Goal: Task Accomplishment & Management: Manage account settings

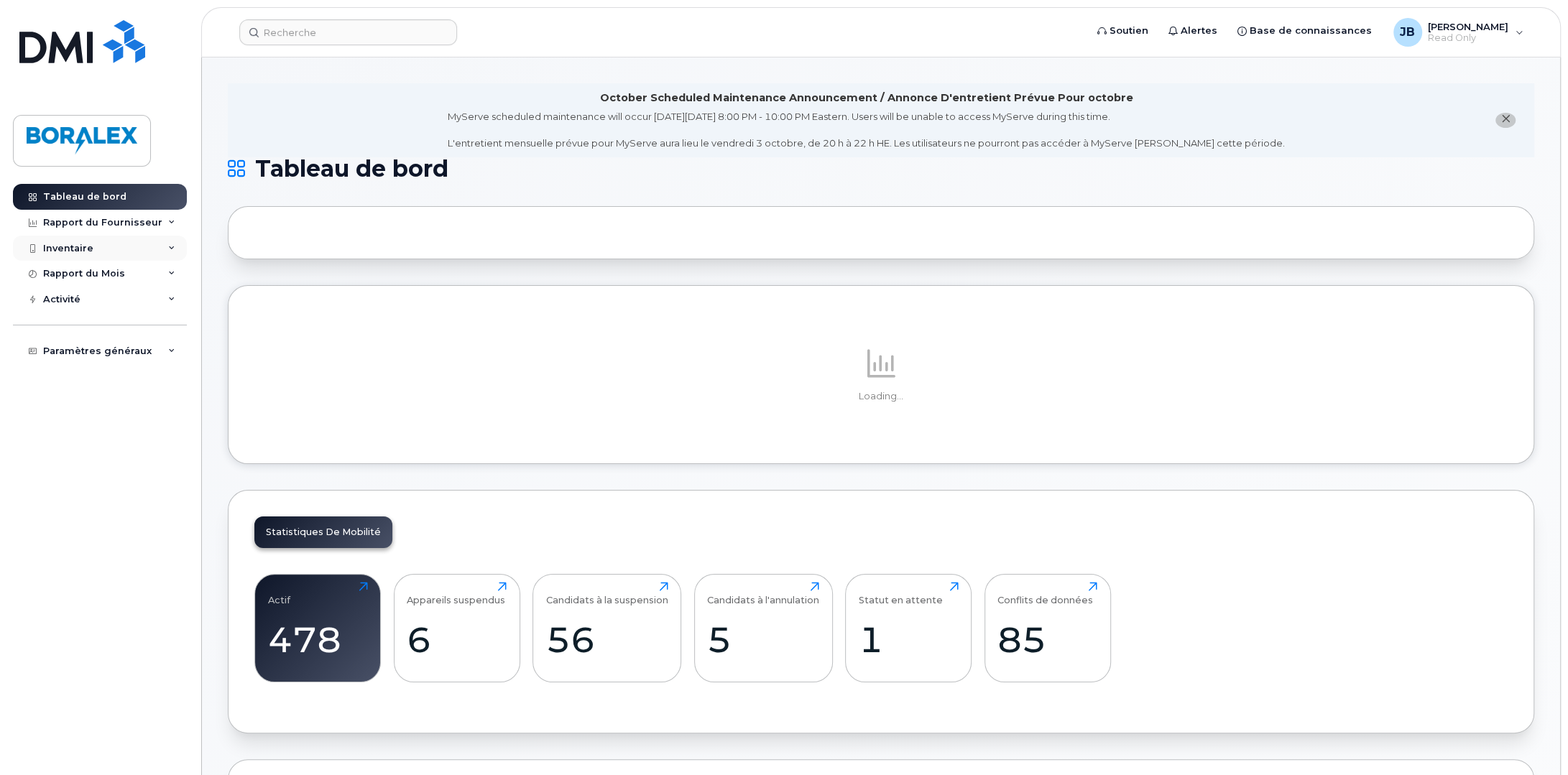
click at [169, 242] on div "Inventaire" at bounding box center [100, 249] width 174 height 26
click at [126, 268] on div "Appareils Mobile" at bounding box center [92, 274] width 85 height 13
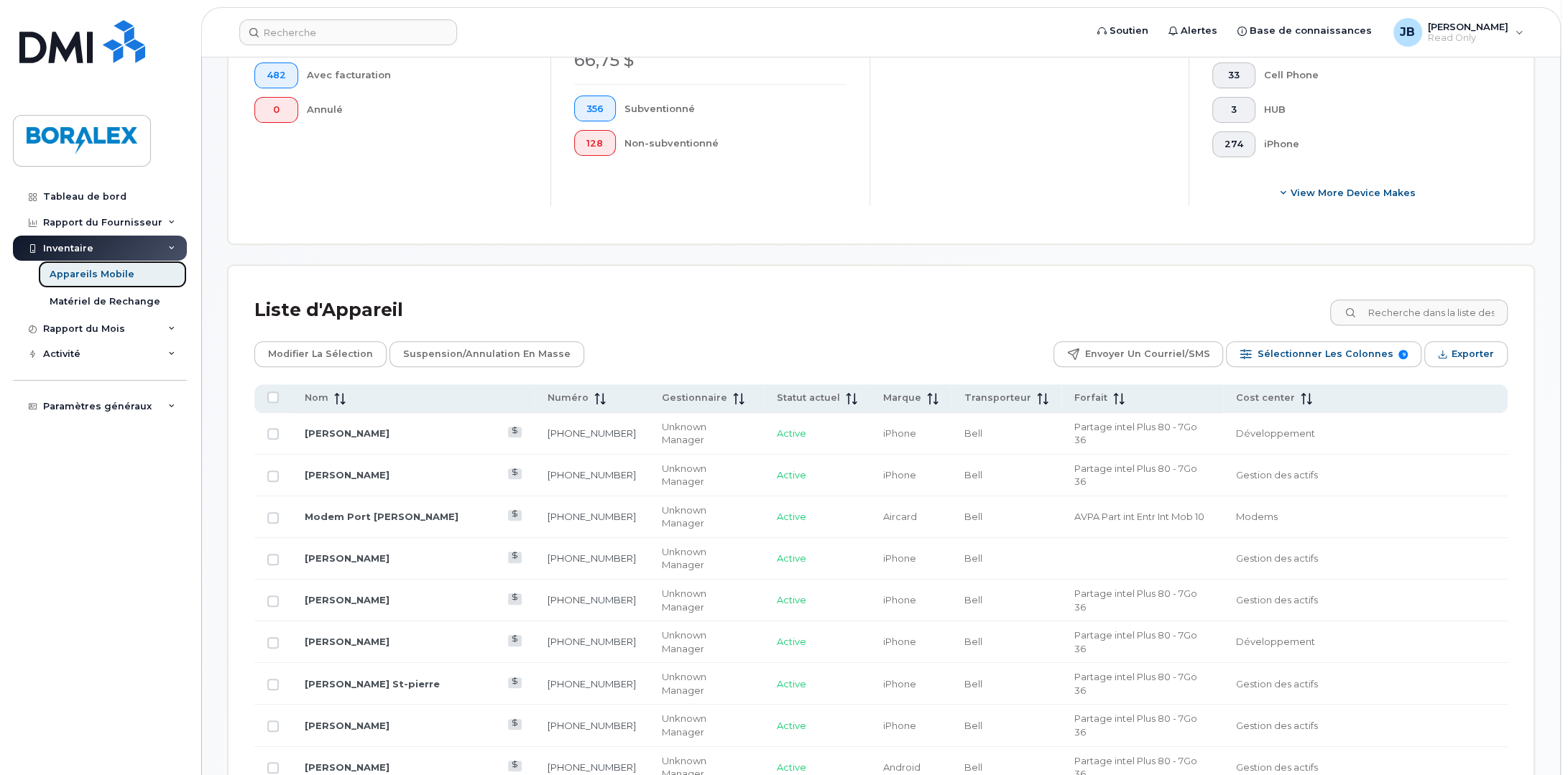
scroll to position [503, 0]
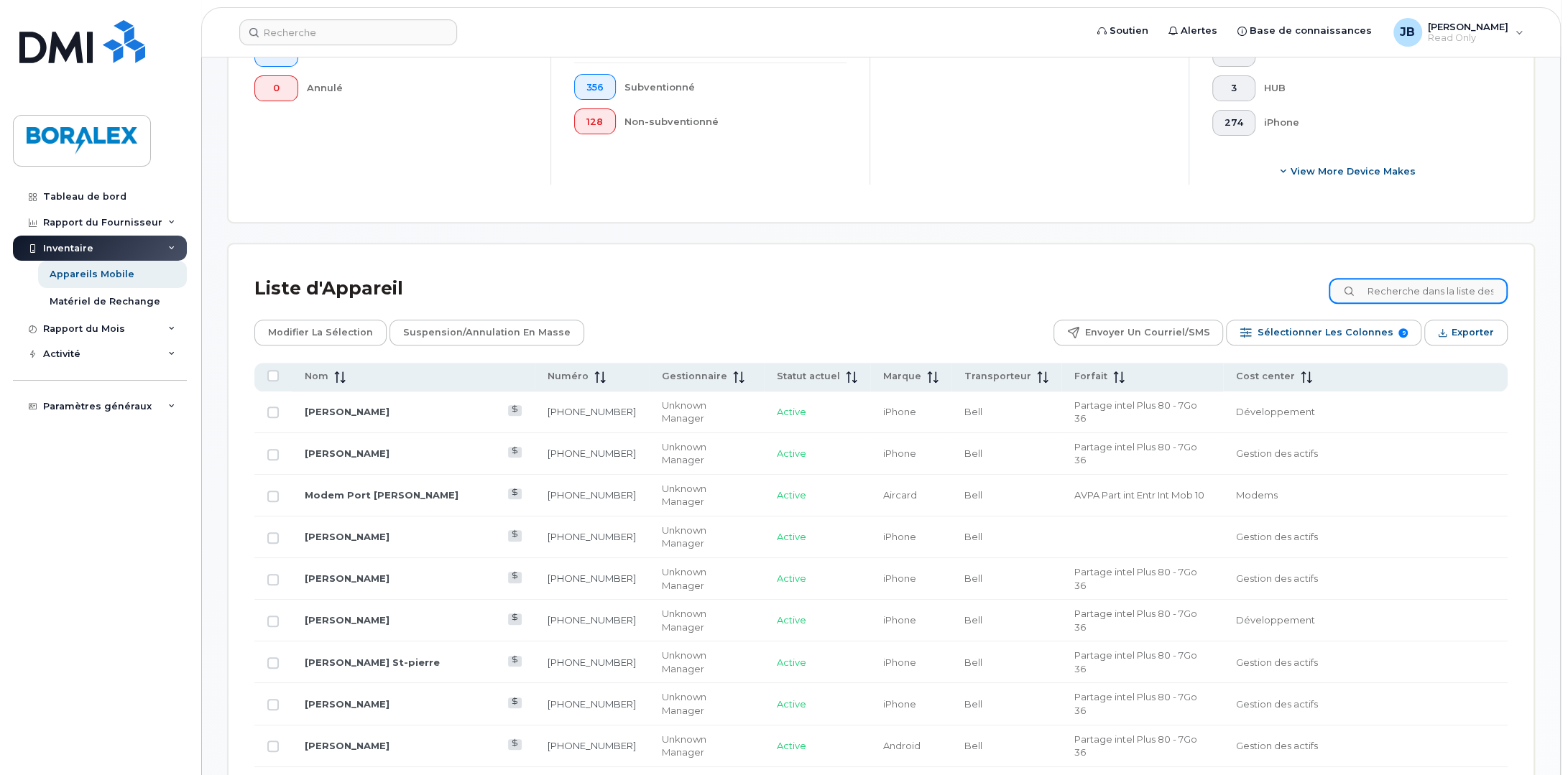
click at [1401, 297] on input at bounding box center [1418, 291] width 179 height 26
type input "modem"
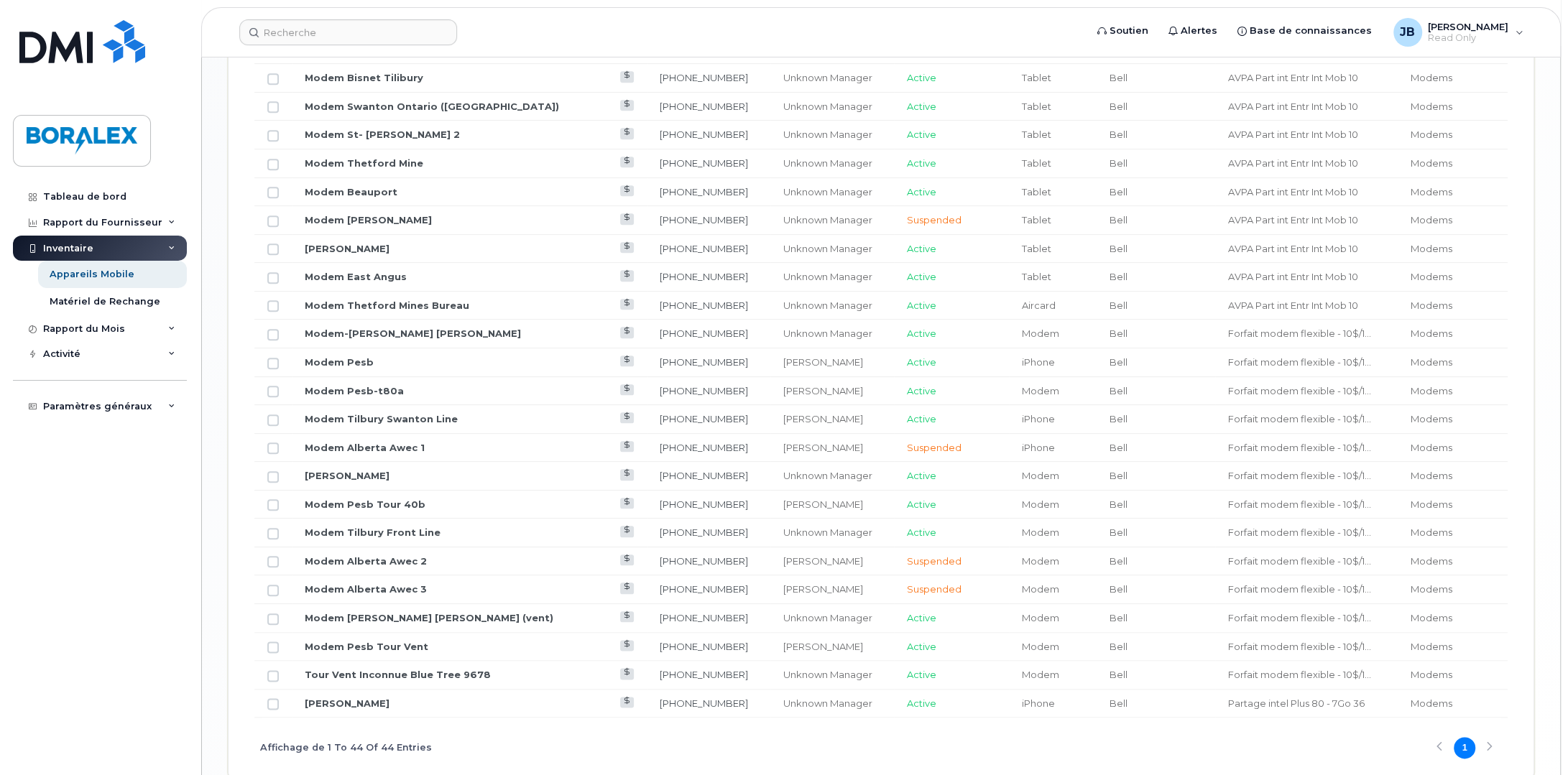
scroll to position [1424, 0]
drag, startPoint x: 391, startPoint y: 530, endPoint x: 410, endPoint y: 532, distance: 19.1
click at [391, 530] on link "Modem Tilbury Front Line" at bounding box center [372, 534] width 135 height 11
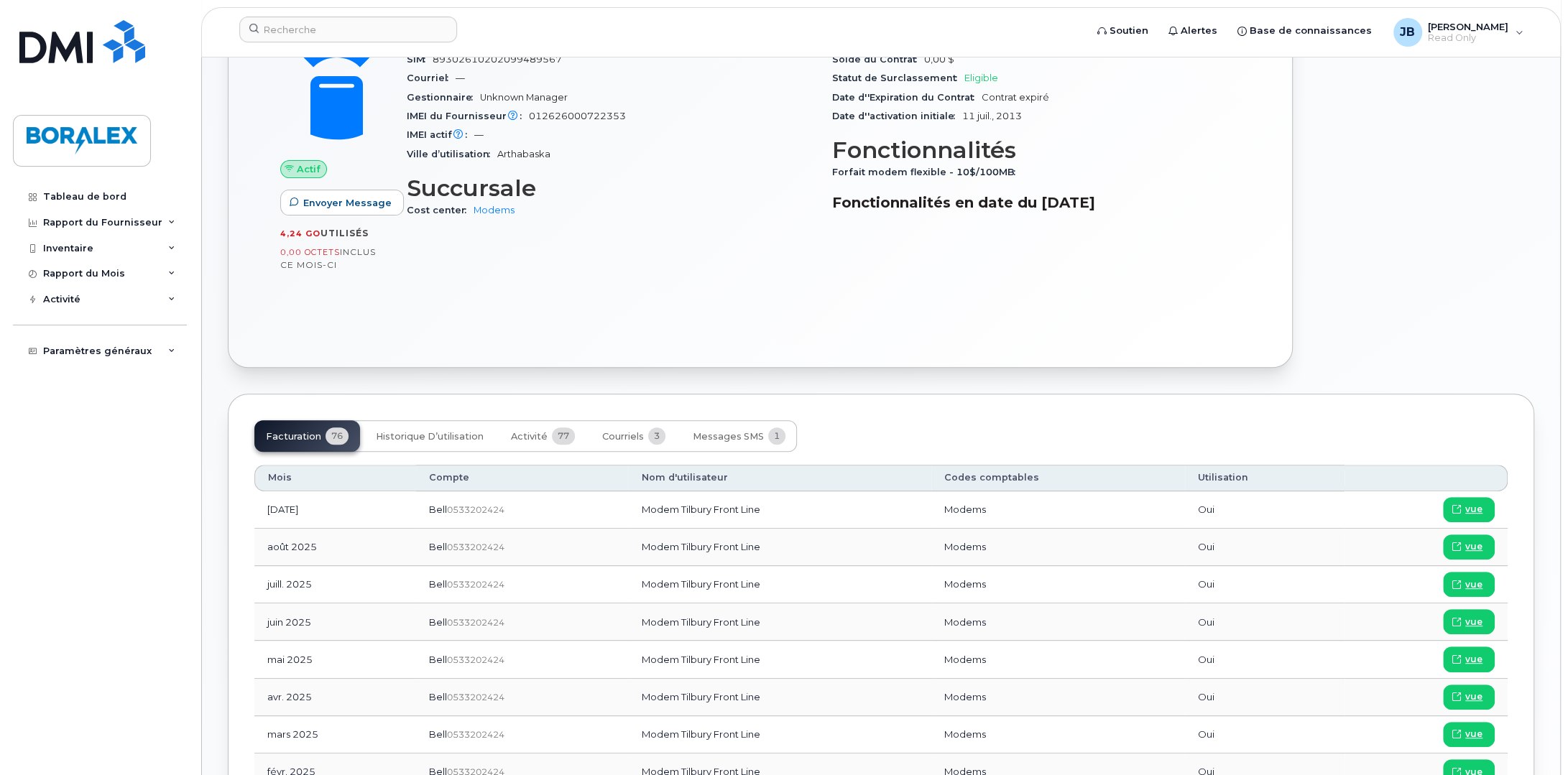
scroll to position [431, 0]
click at [440, 432] on span "Historique d’utilisation" at bounding box center [429, 438] width 108 height 11
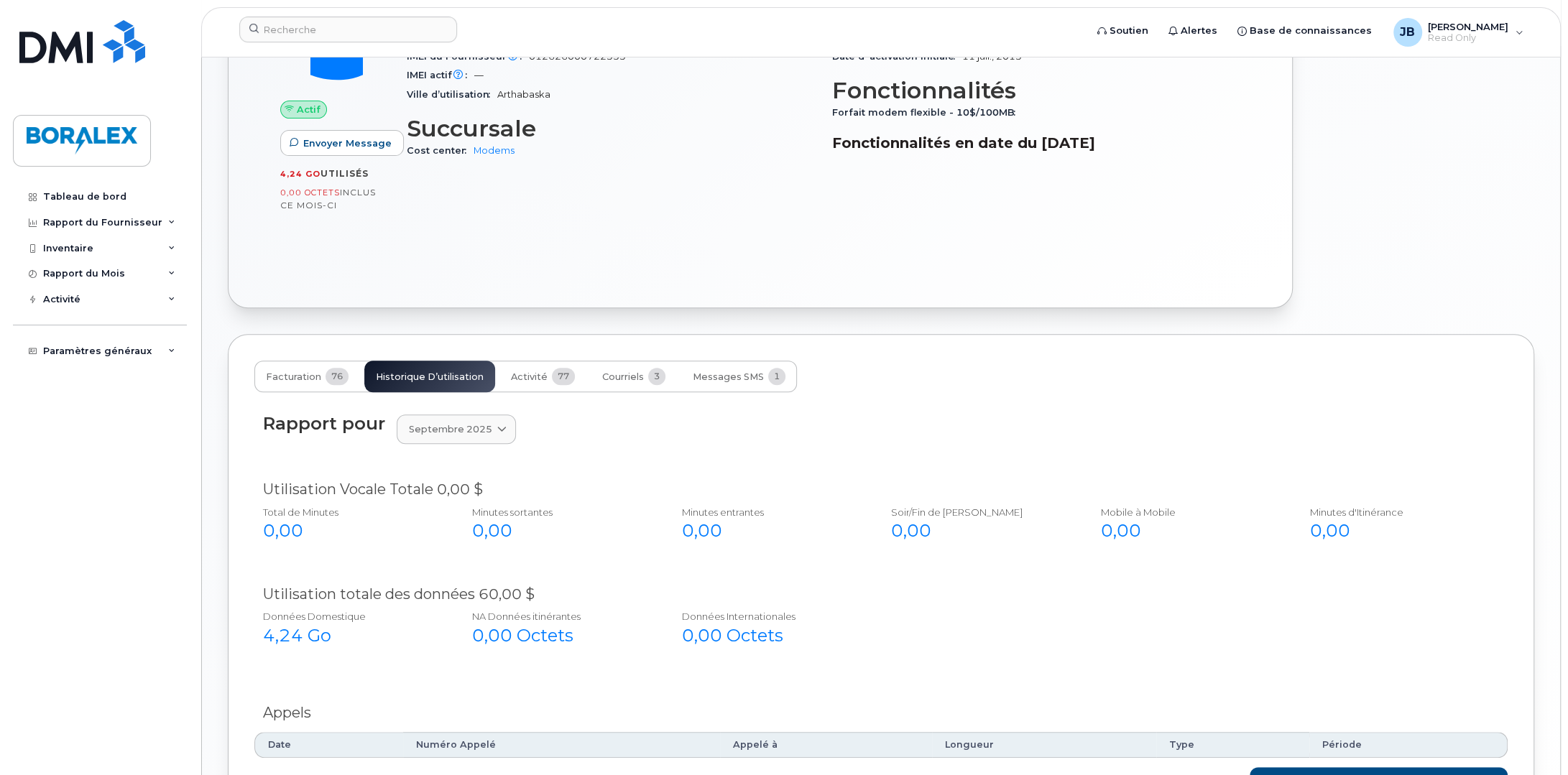
scroll to position [472, 0]
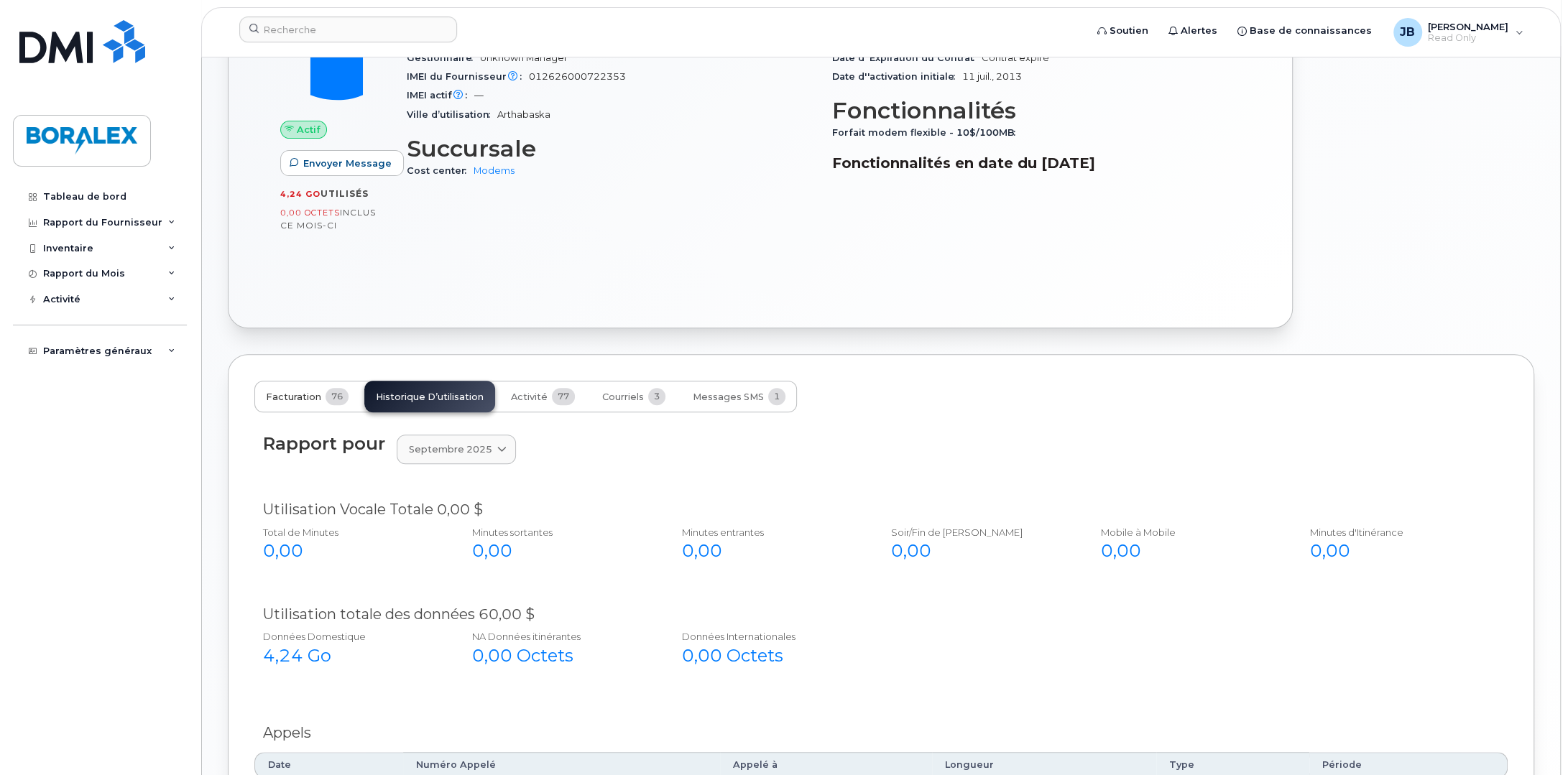
click at [296, 392] on span "Facturation" at bounding box center [294, 397] width 55 height 11
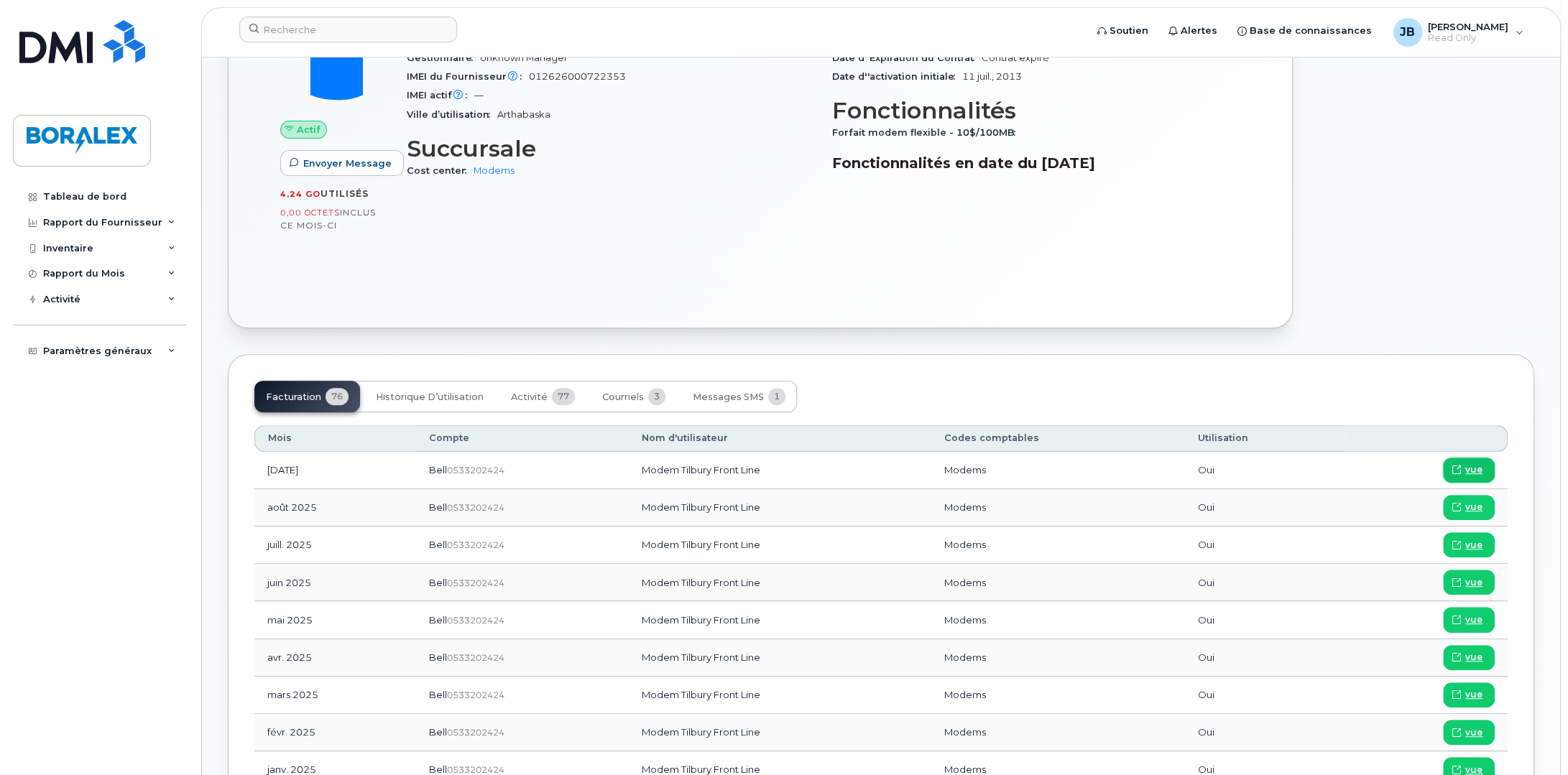
click at [1471, 463] on span "vue" at bounding box center [1473, 469] width 17 height 13
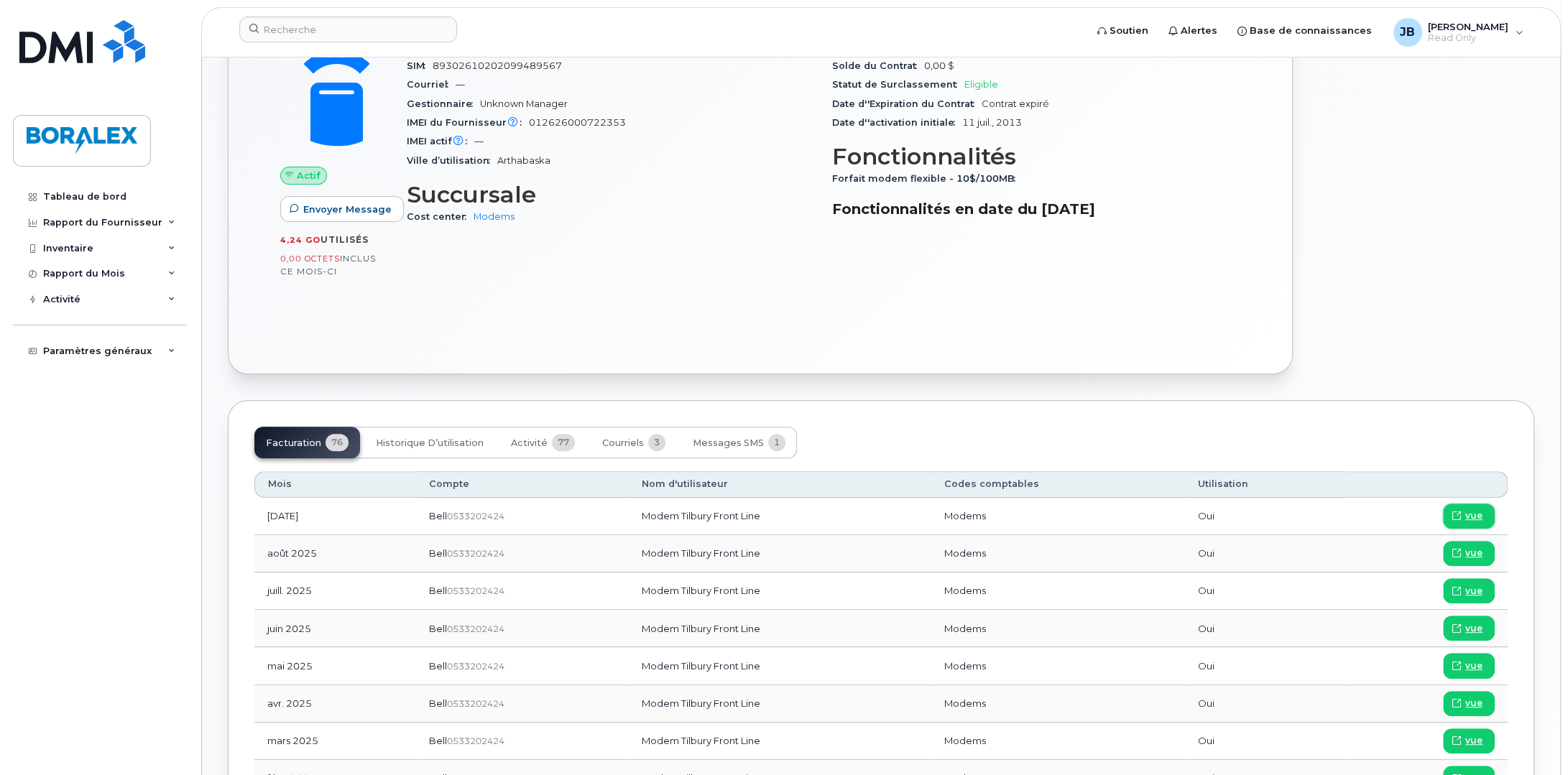
scroll to position [415, 0]
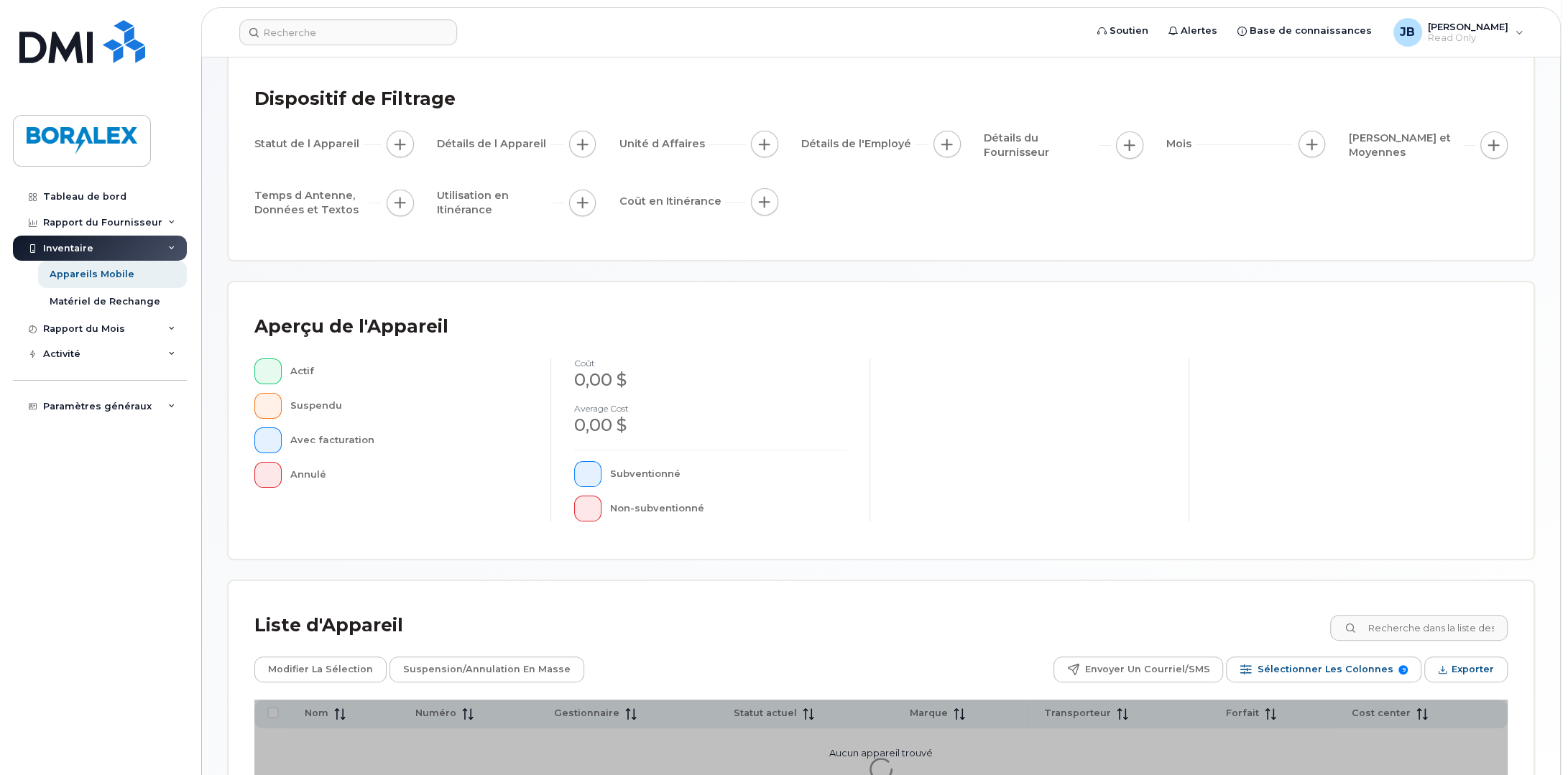
scroll to position [213, 0]
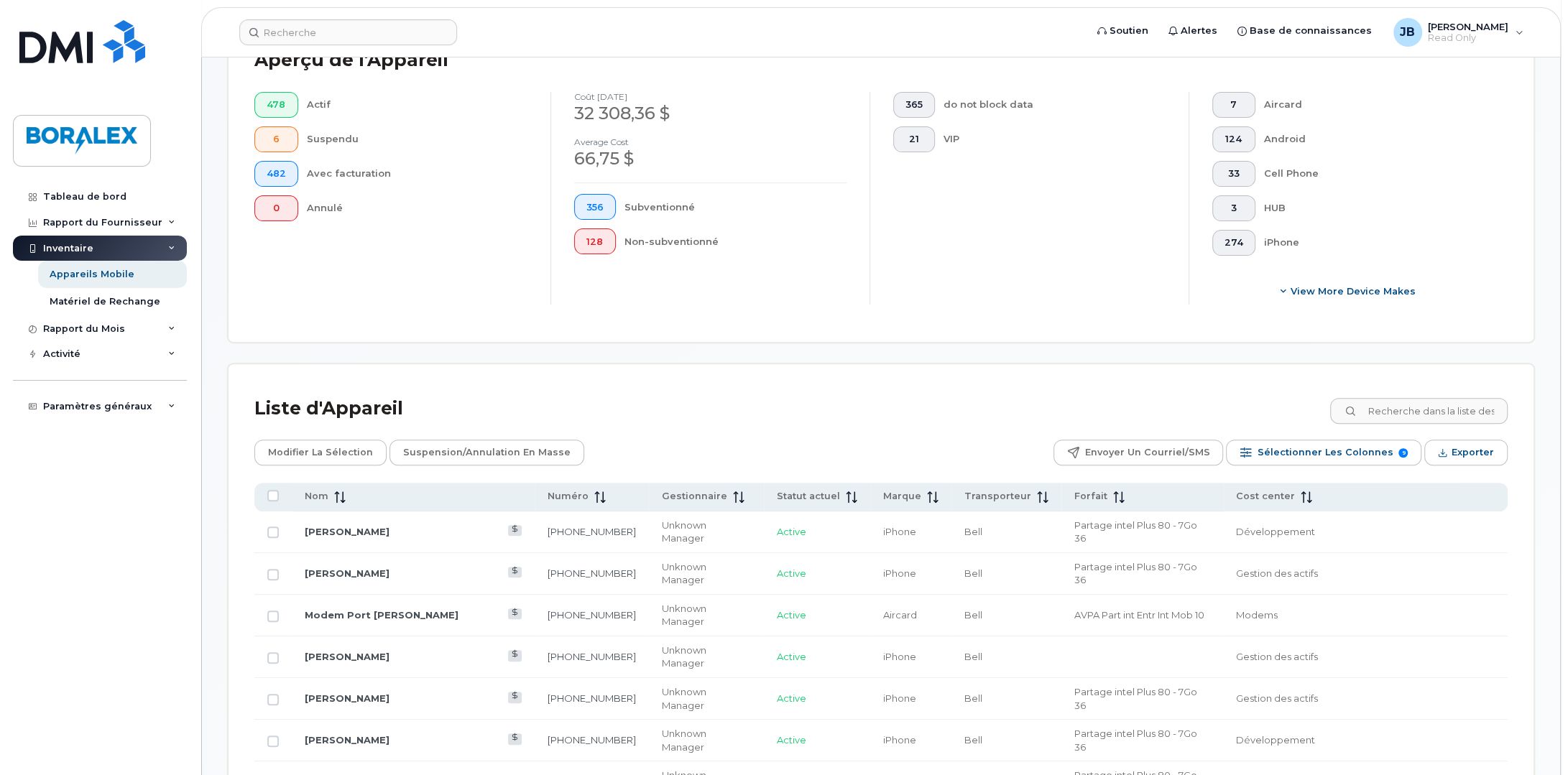
scroll to position [213, 0]
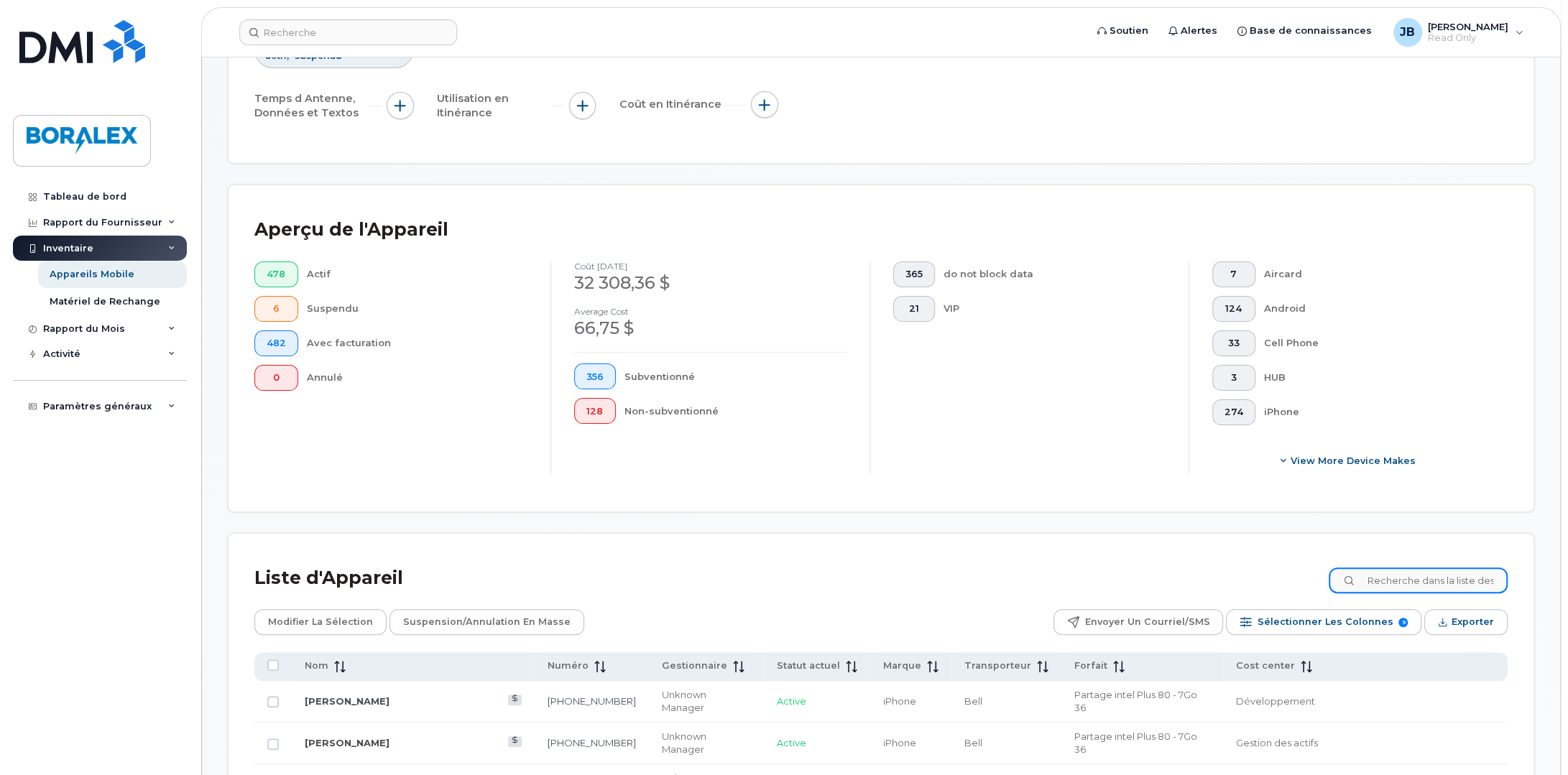
click at [1419, 588] on input at bounding box center [1418, 580] width 179 height 26
type input "modem"
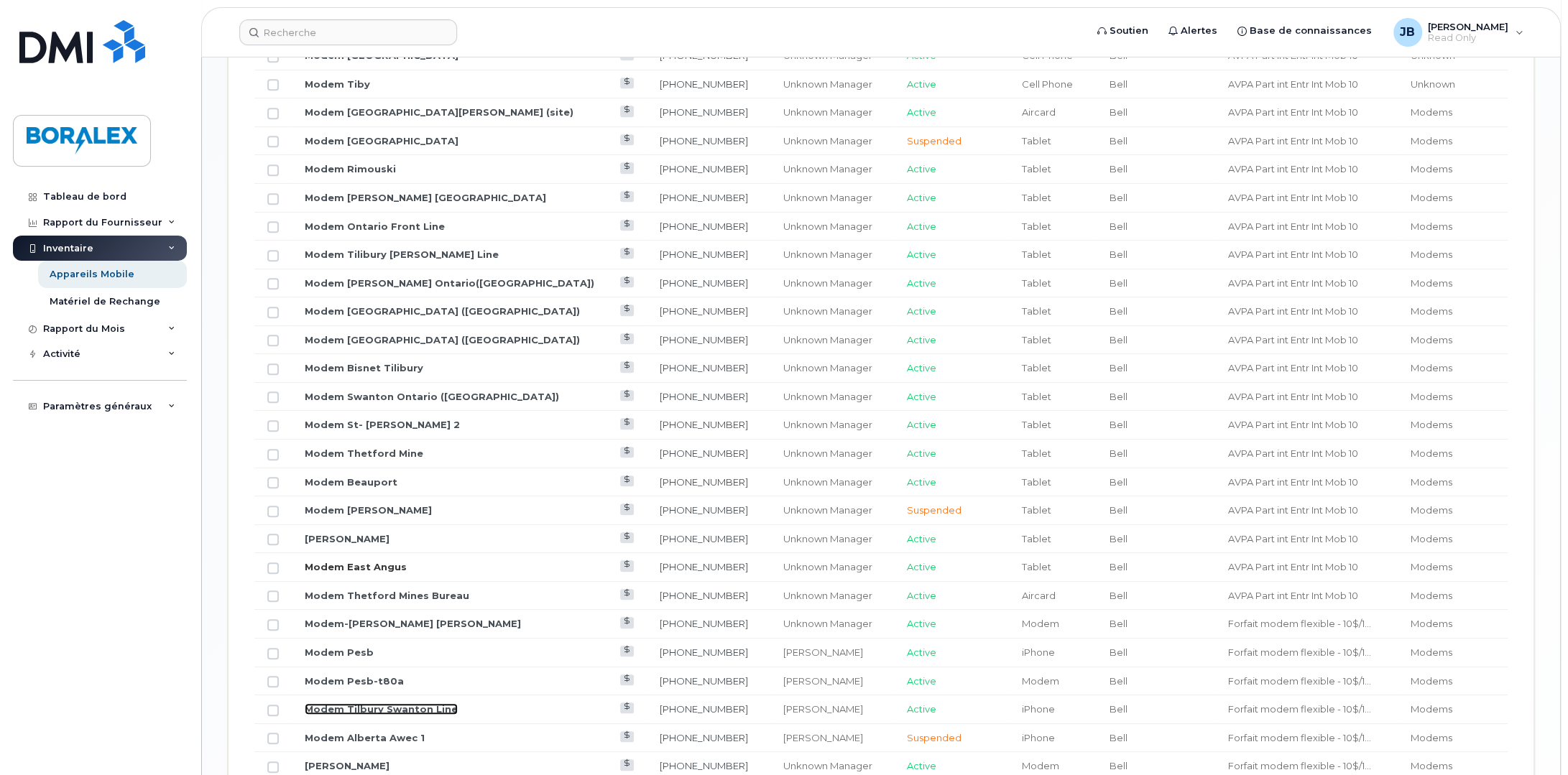
scroll to position [1137, 0]
click at [377, 625] on link "Modem-tilbury Richardson" at bounding box center [413, 623] width 217 height 11
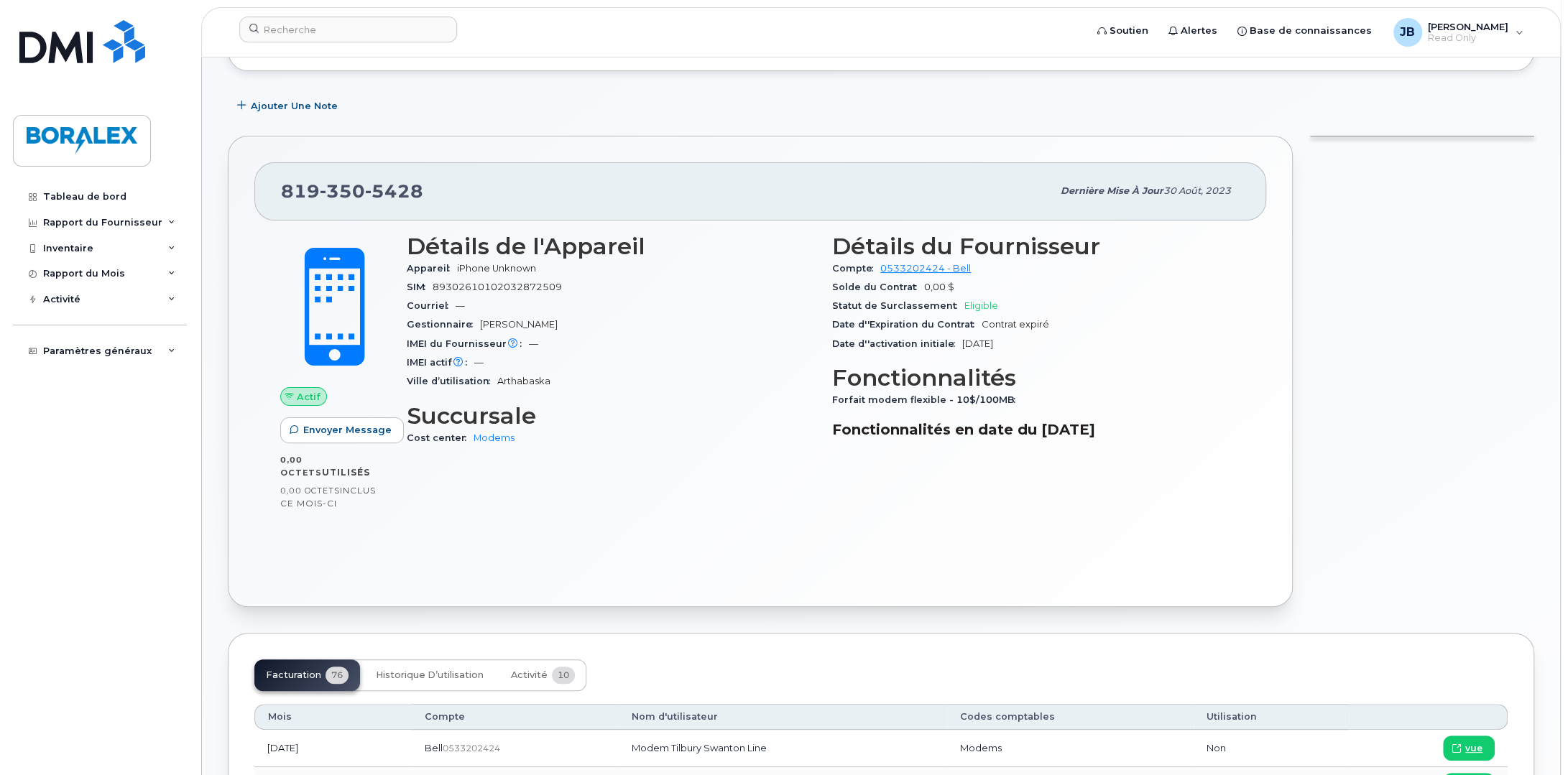
scroll to position [255, 0]
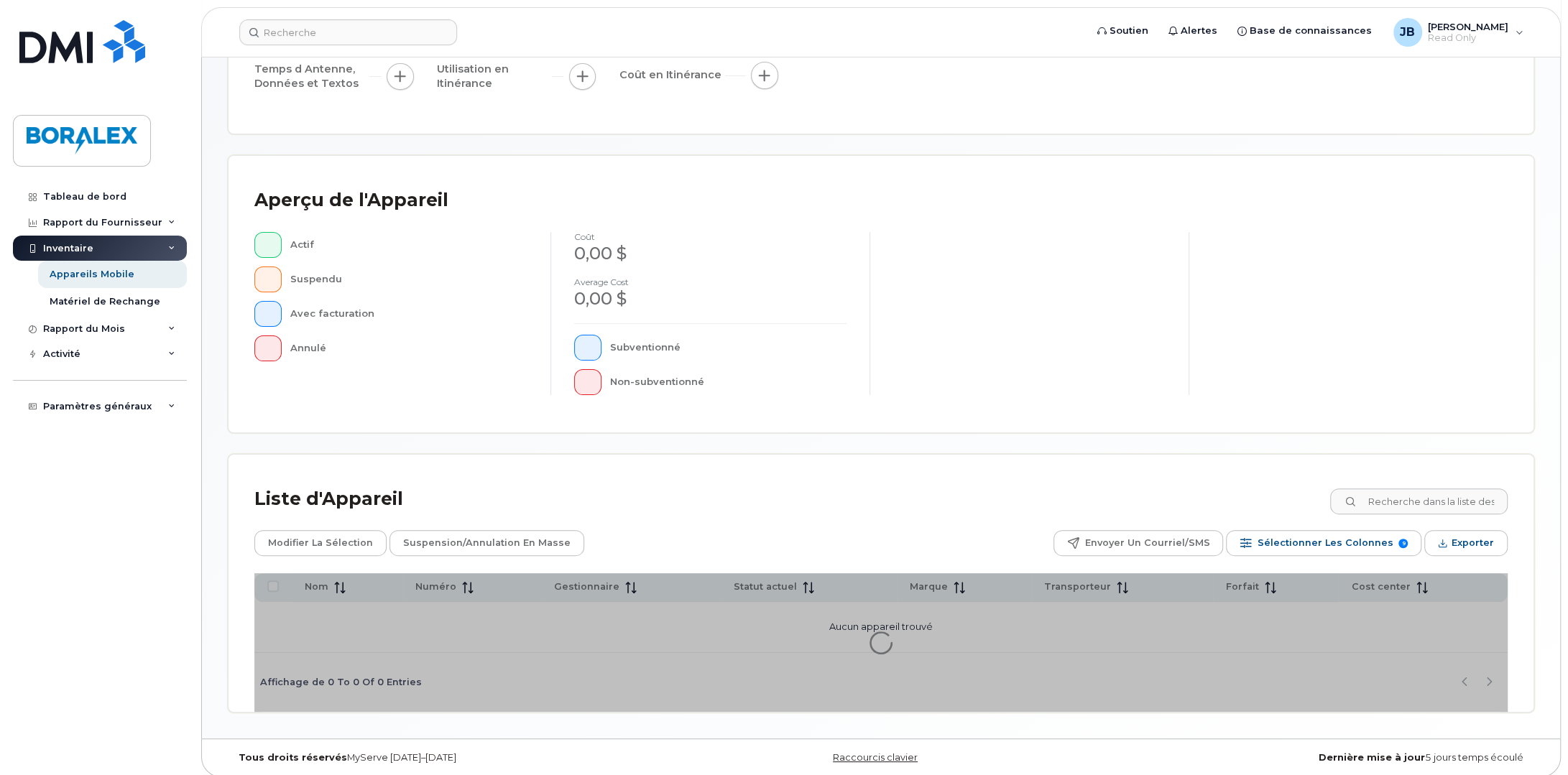
scroll to position [213, 0]
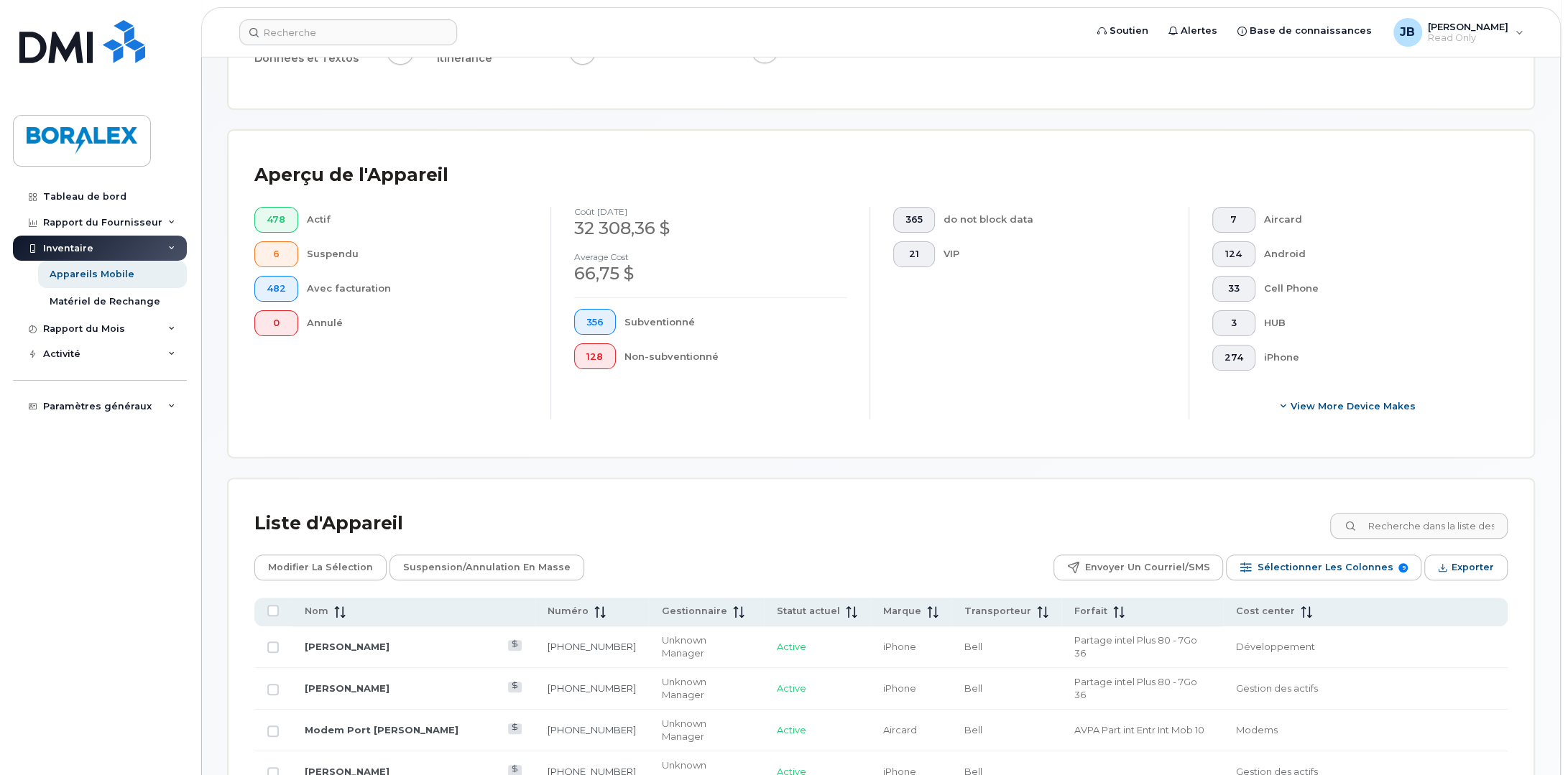
scroll to position [431, 0]
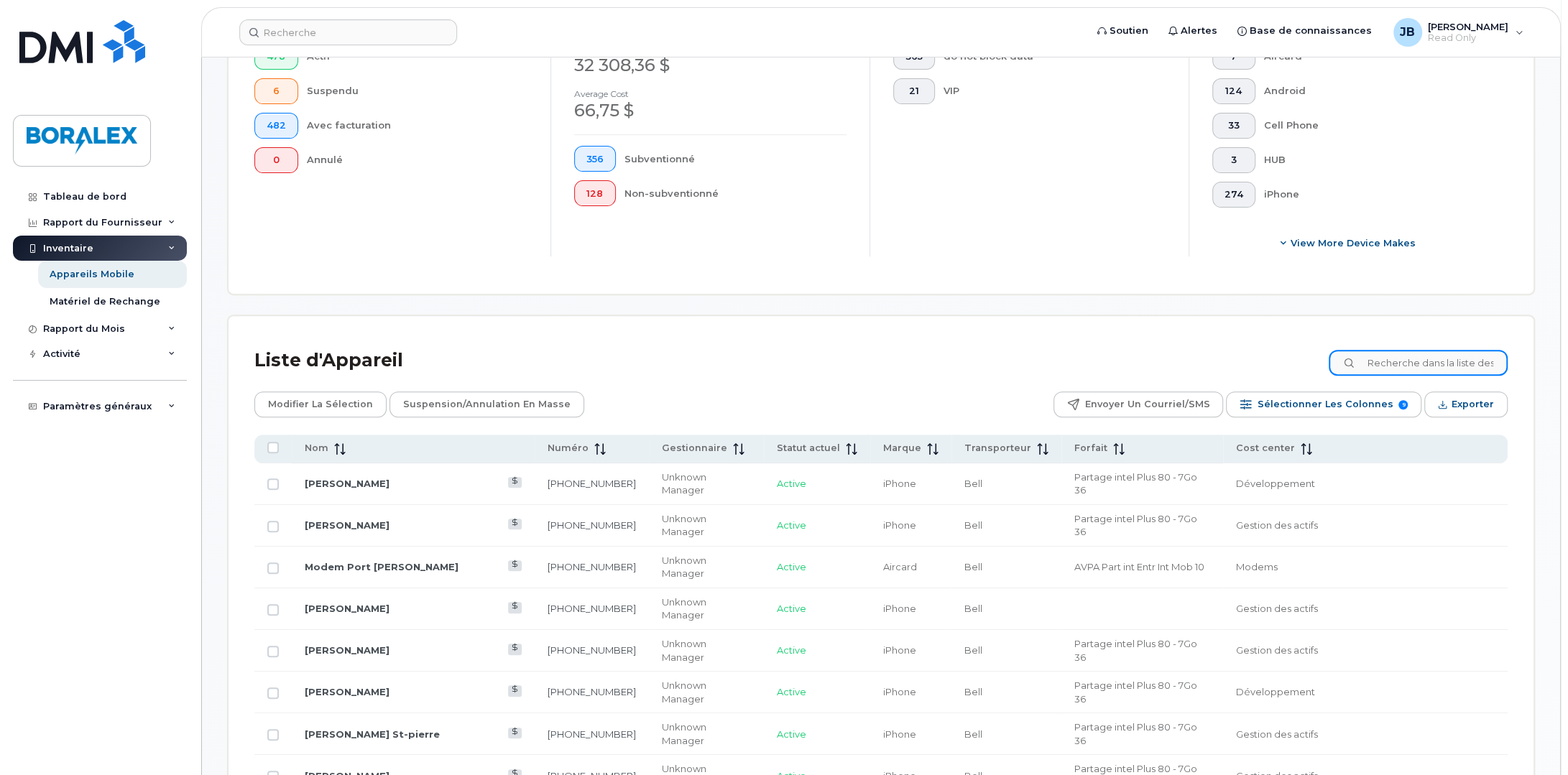
click at [1430, 369] on input at bounding box center [1418, 362] width 179 height 26
type input "modem"
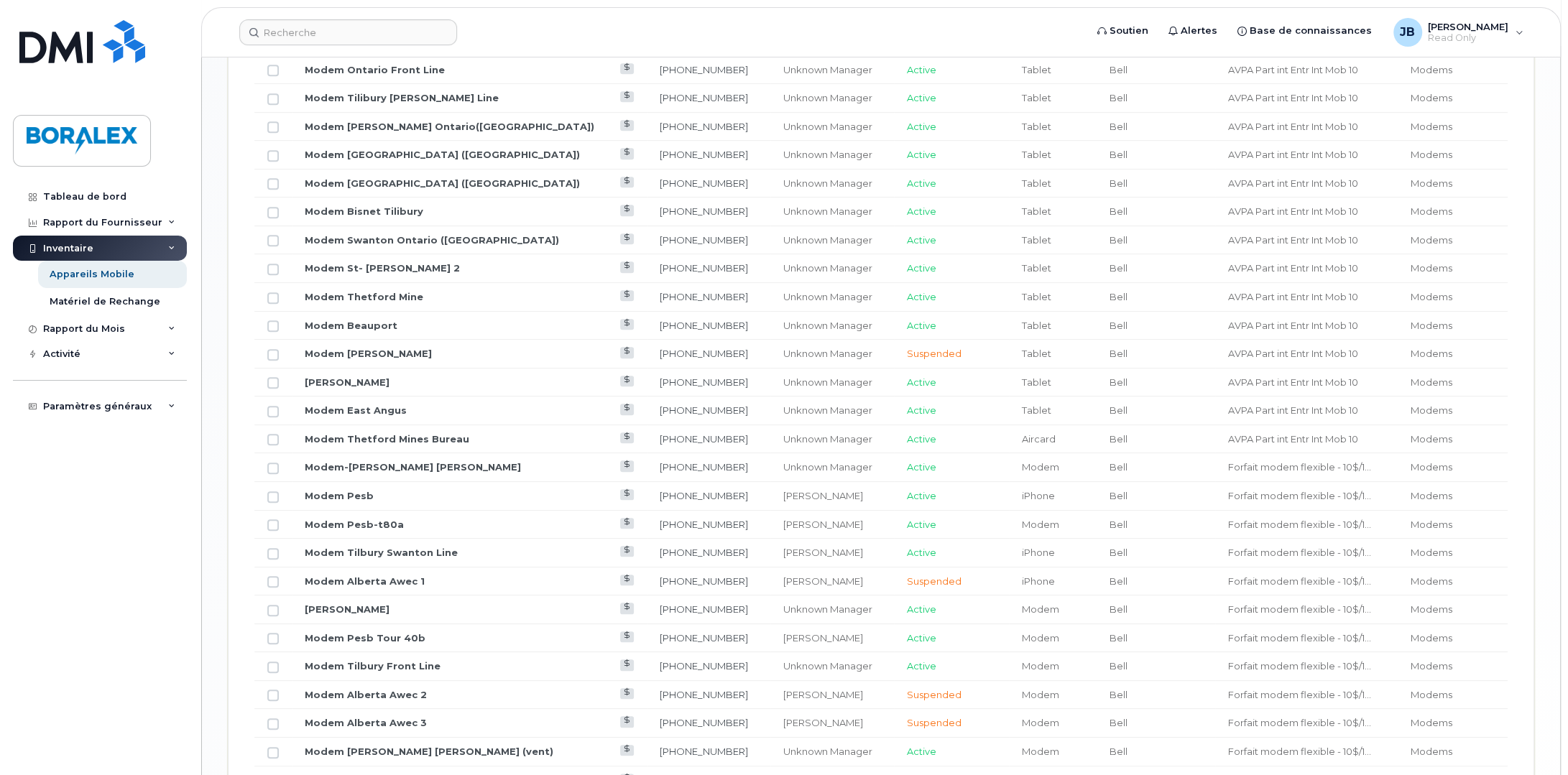
scroll to position [1496, 0]
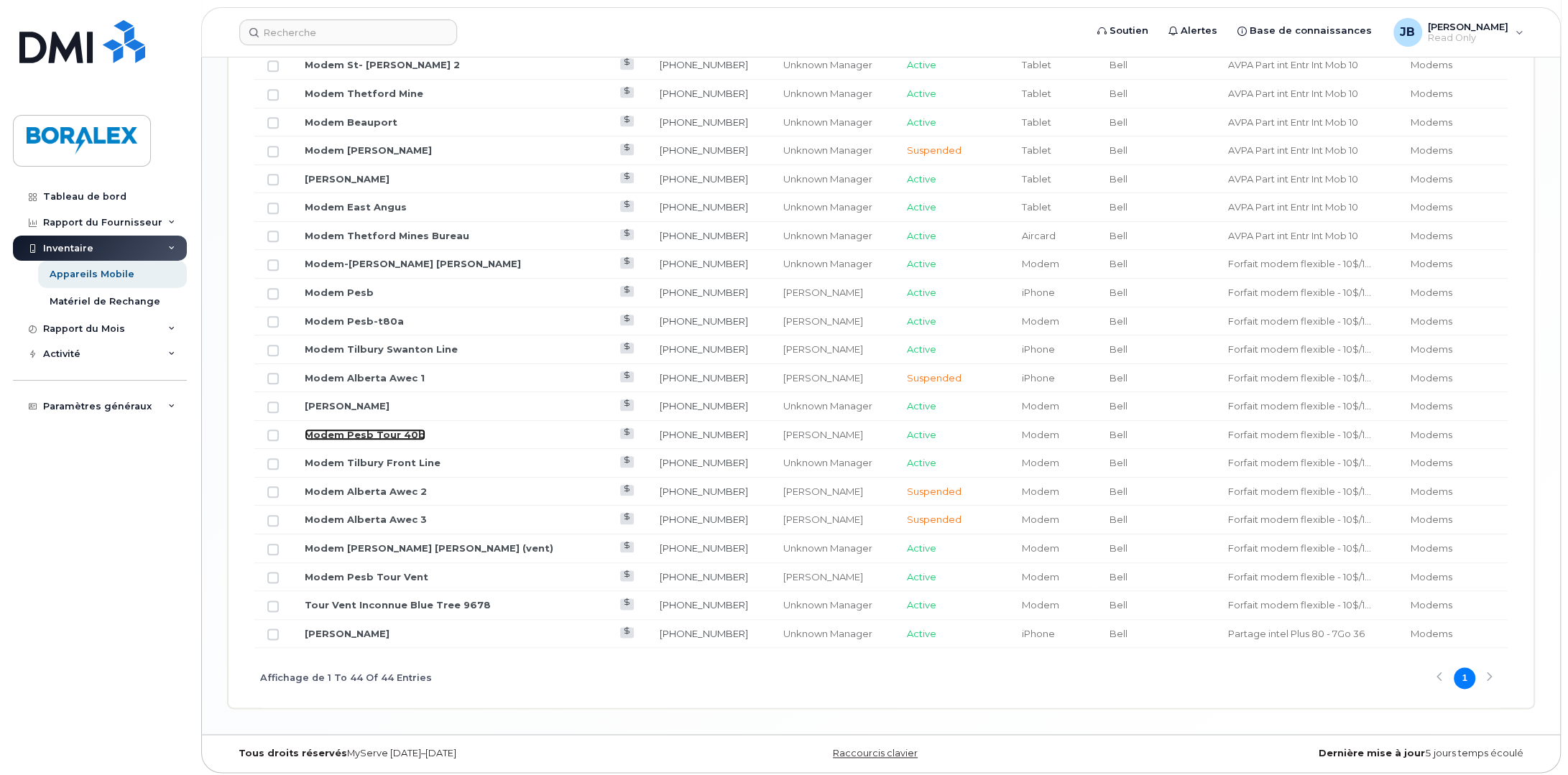
click at [400, 431] on link "Modem Pesb Tour 40b" at bounding box center [365, 435] width 121 height 11
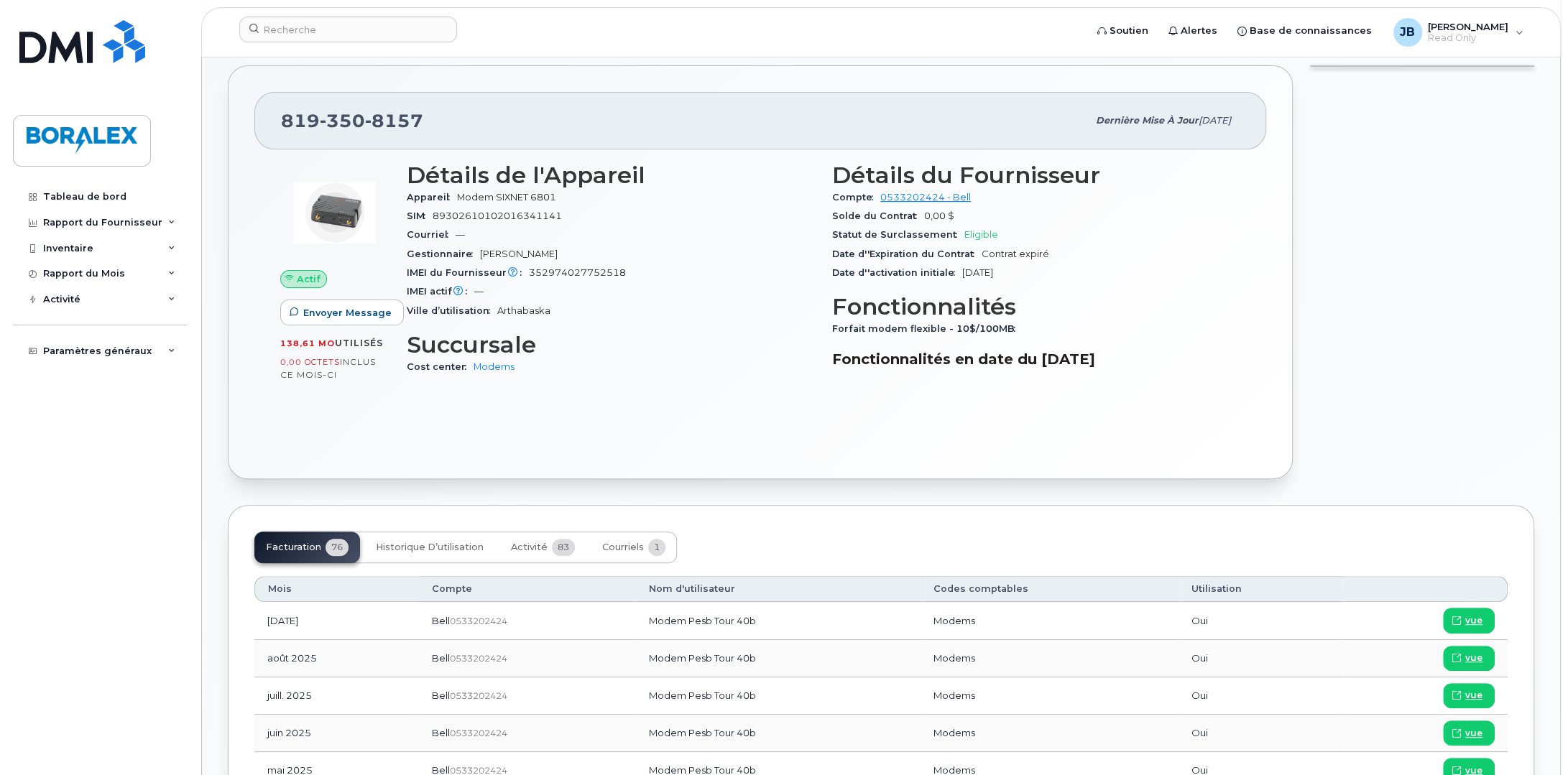
scroll to position [359, 0]
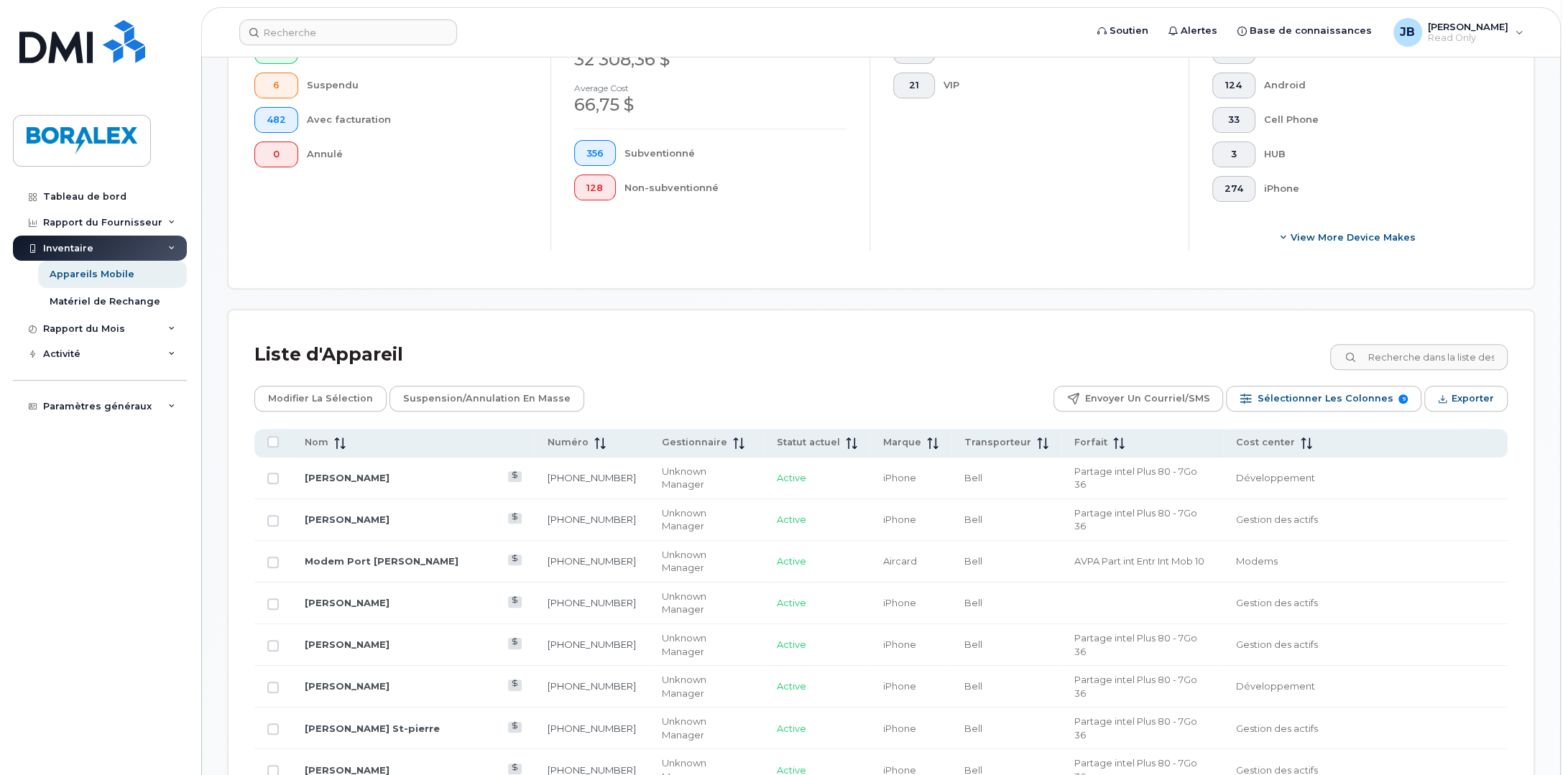
scroll to position [431, 0]
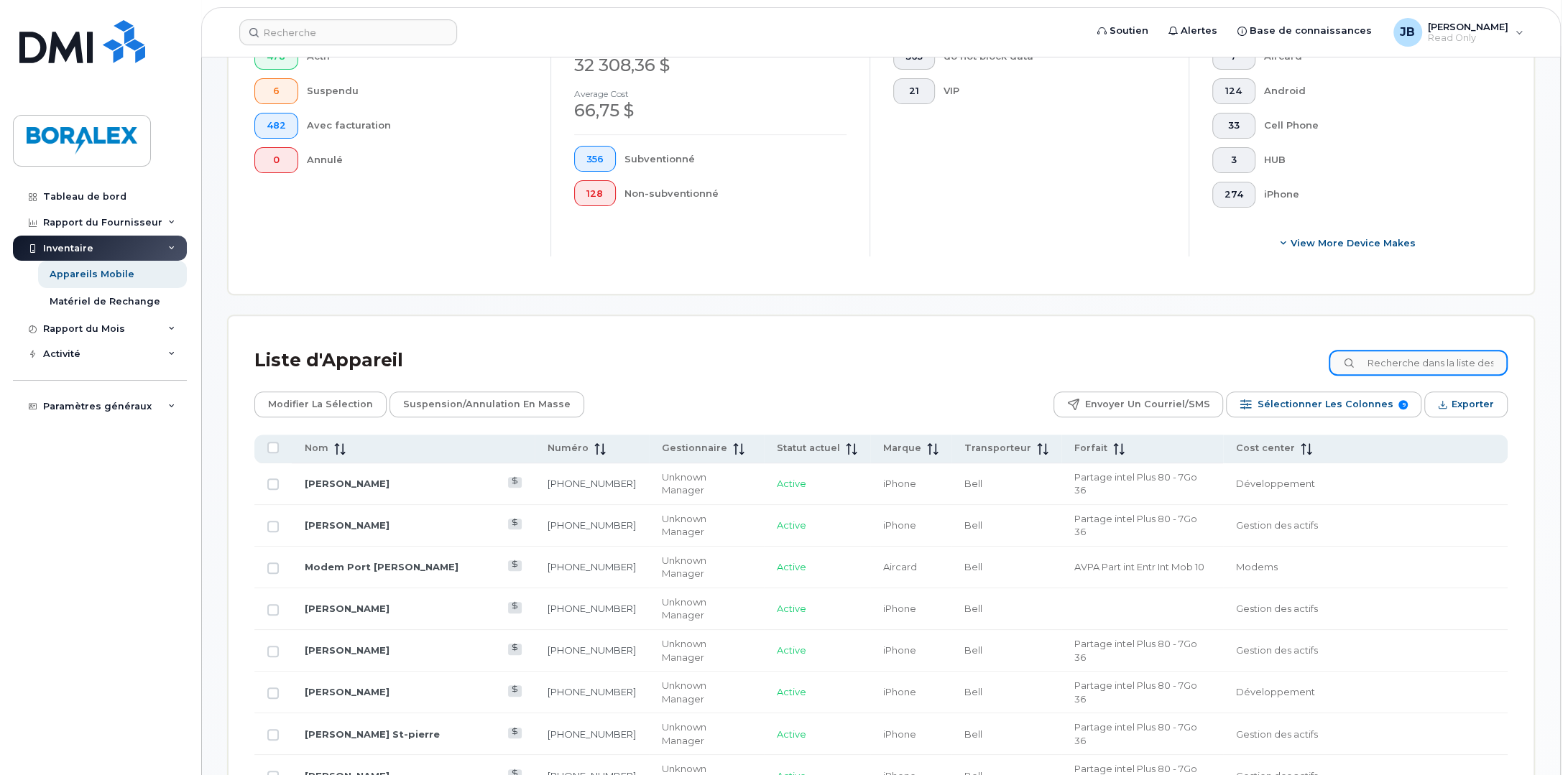
click at [1444, 359] on div "Liste d'Appareil" at bounding box center [881, 361] width 1253 height 37
type input "modem"
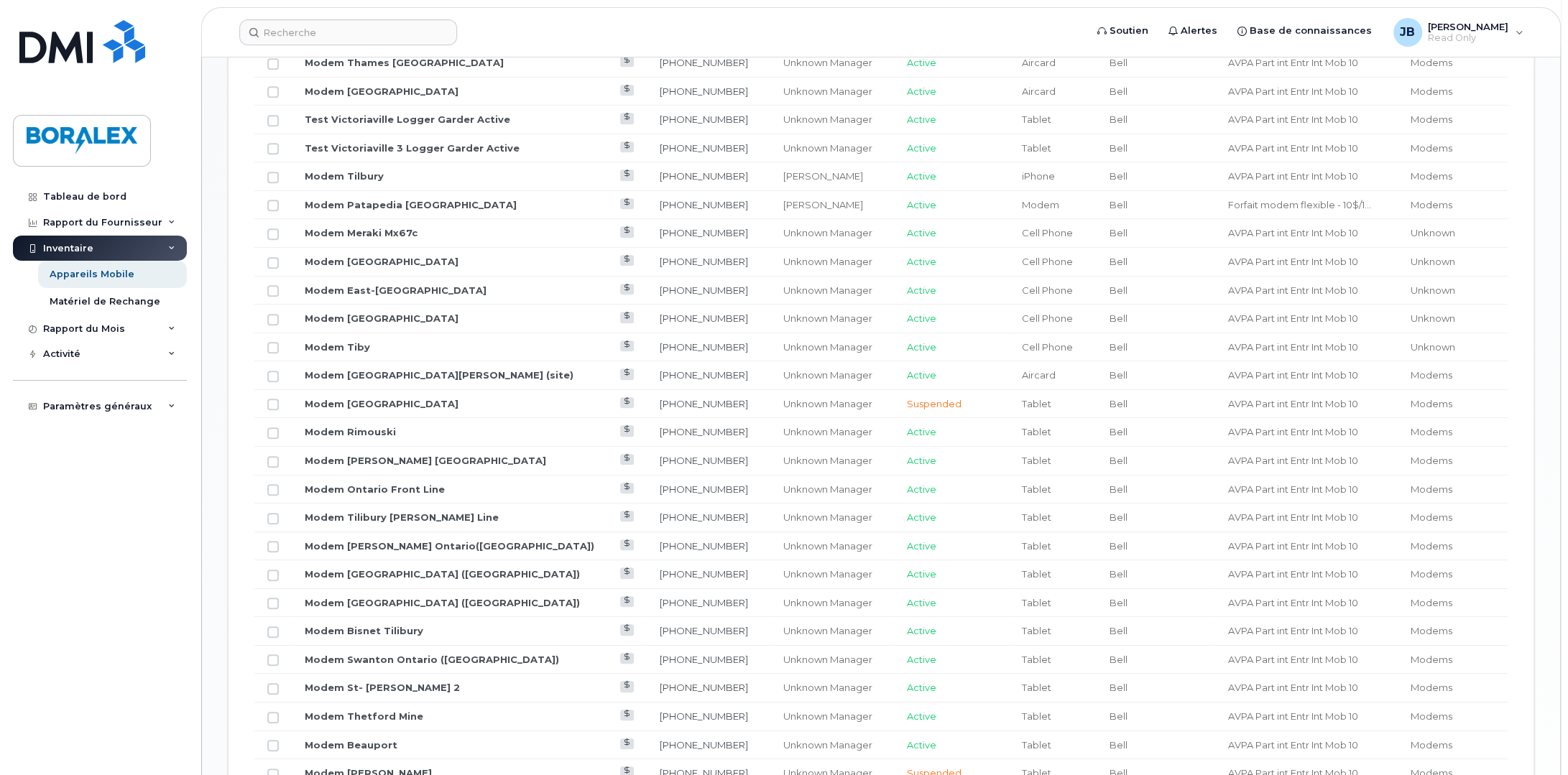
scroll to position [646, 0]
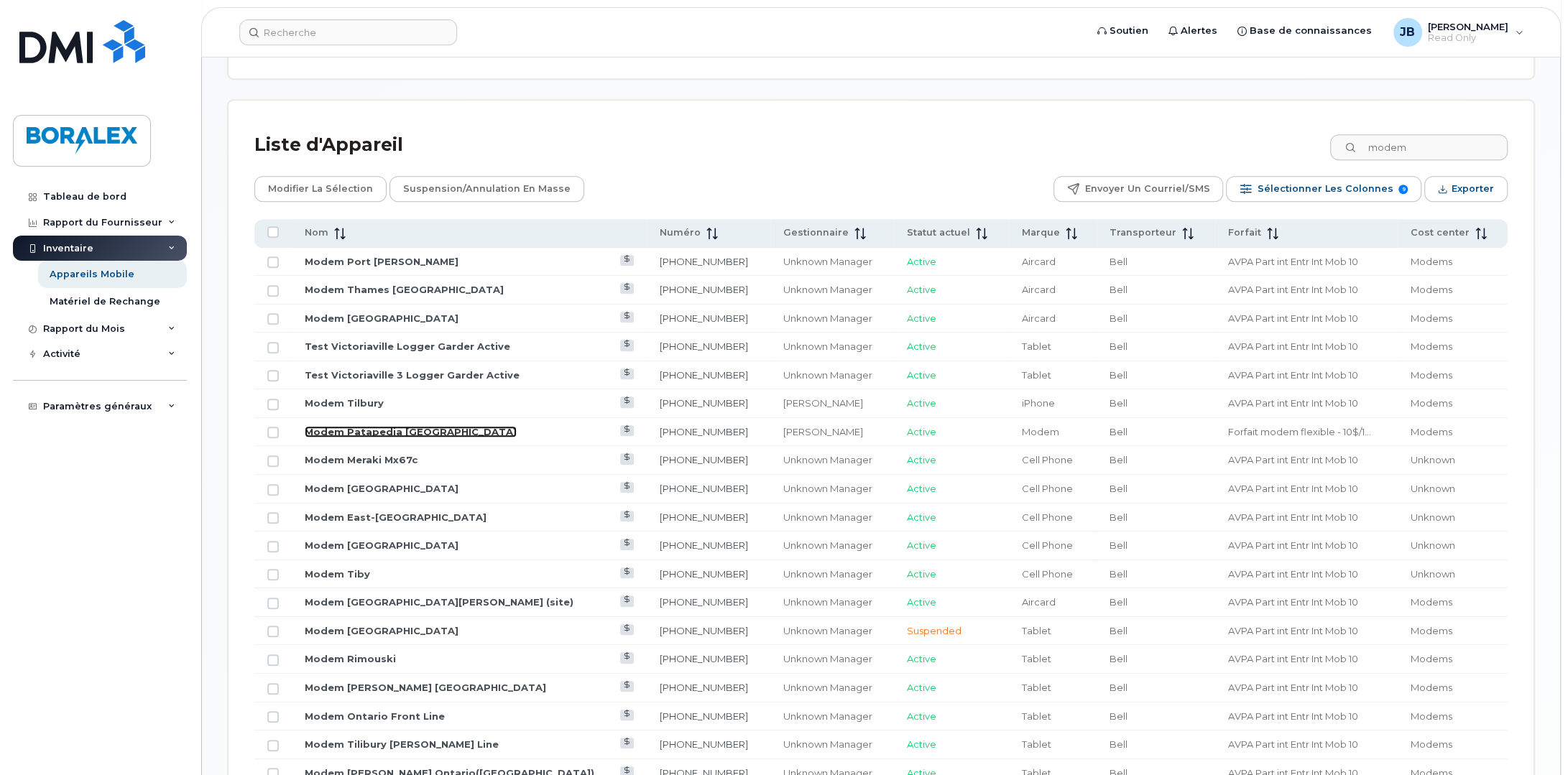
click at [420, 438] on link "Modem Patapedia [GEOGRAPHIC_DATA]" at bounding box center [410, 431] width 212 height 11
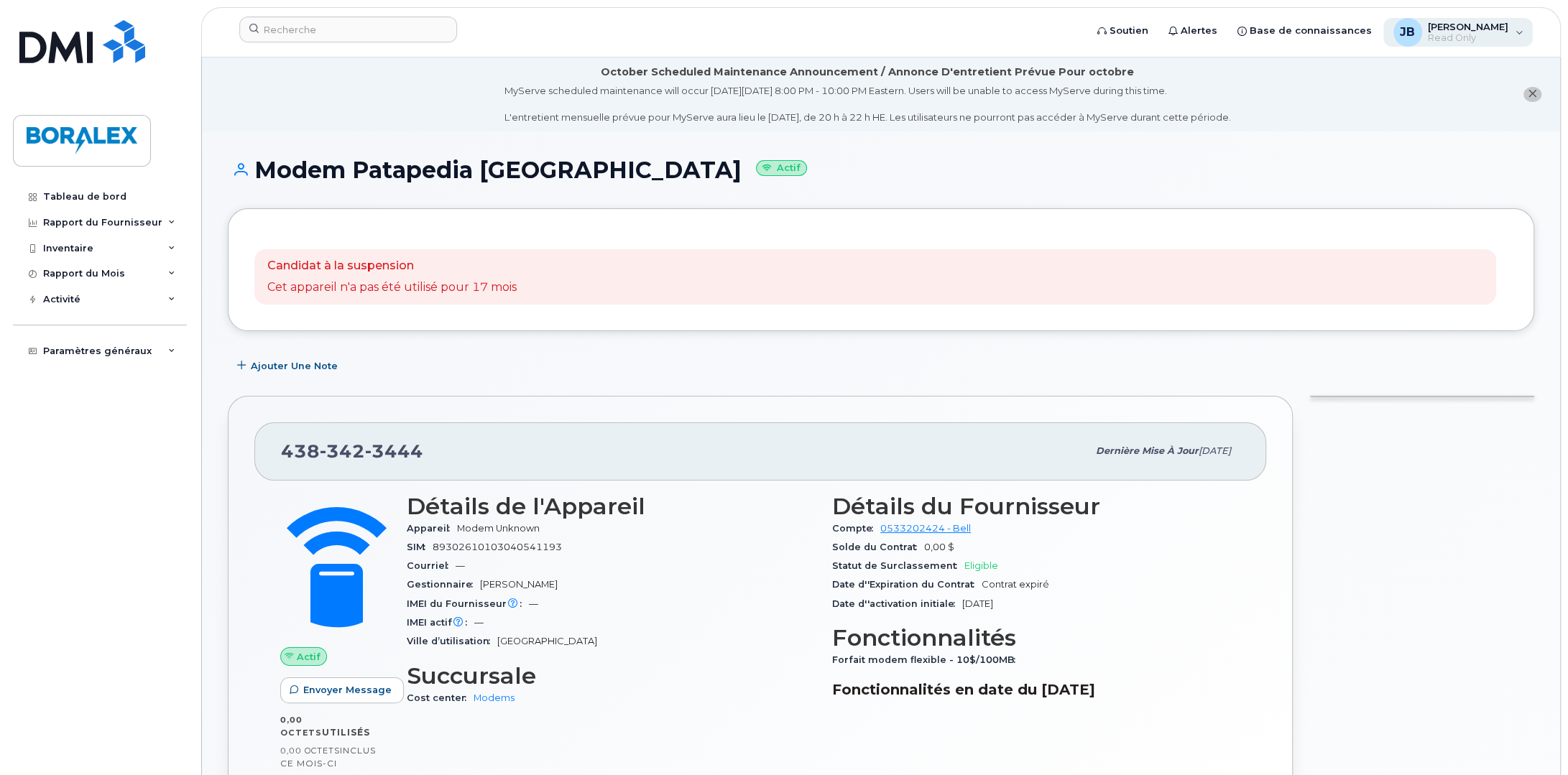
click at [1519, 28] on div "JB [PERSON_NAME] Read Only" at bounding box center [1458, 32] width 150 height 28
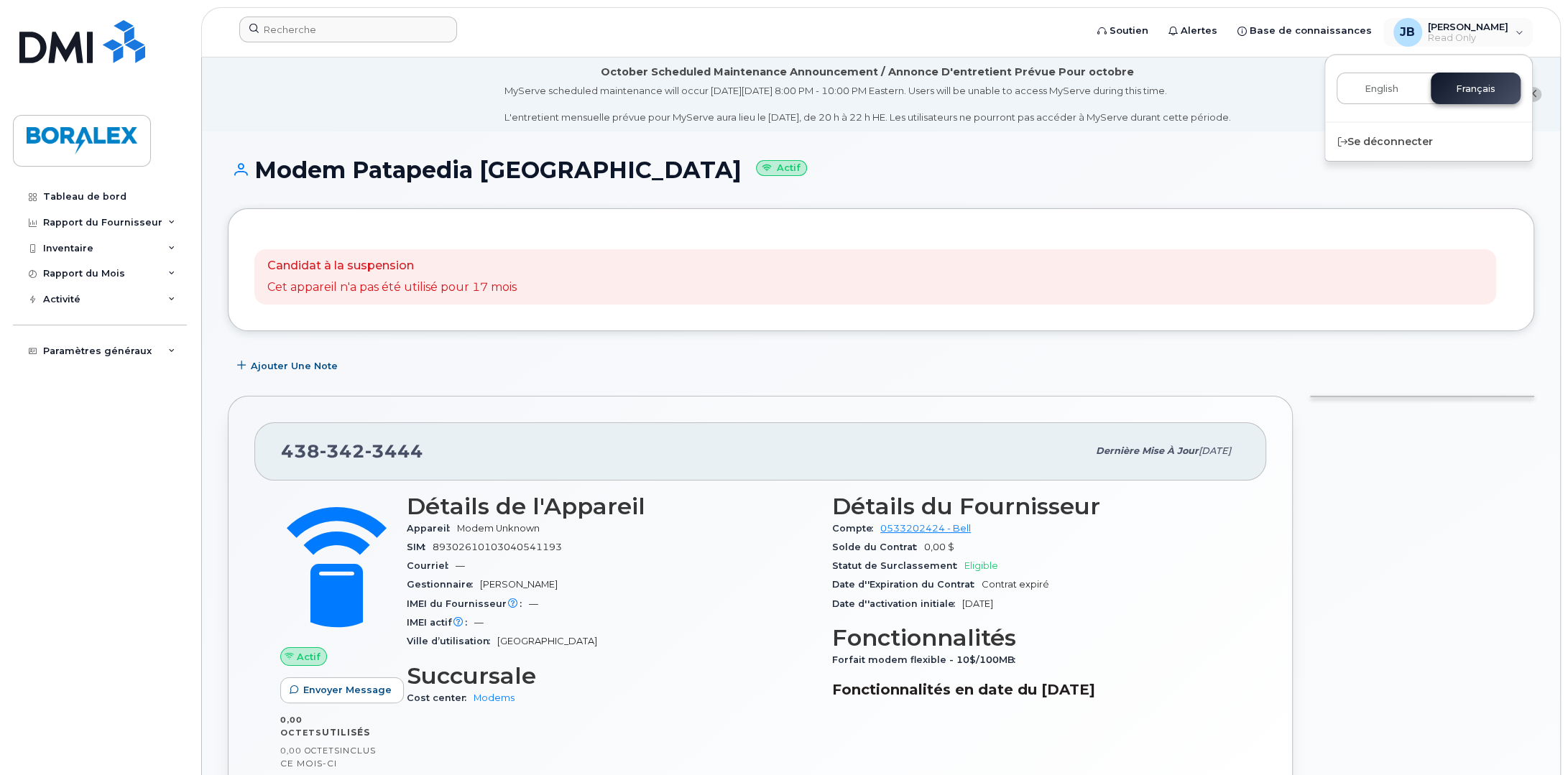
click at [547, 40] on form at bounding box center [657, 29] width 836 height 26
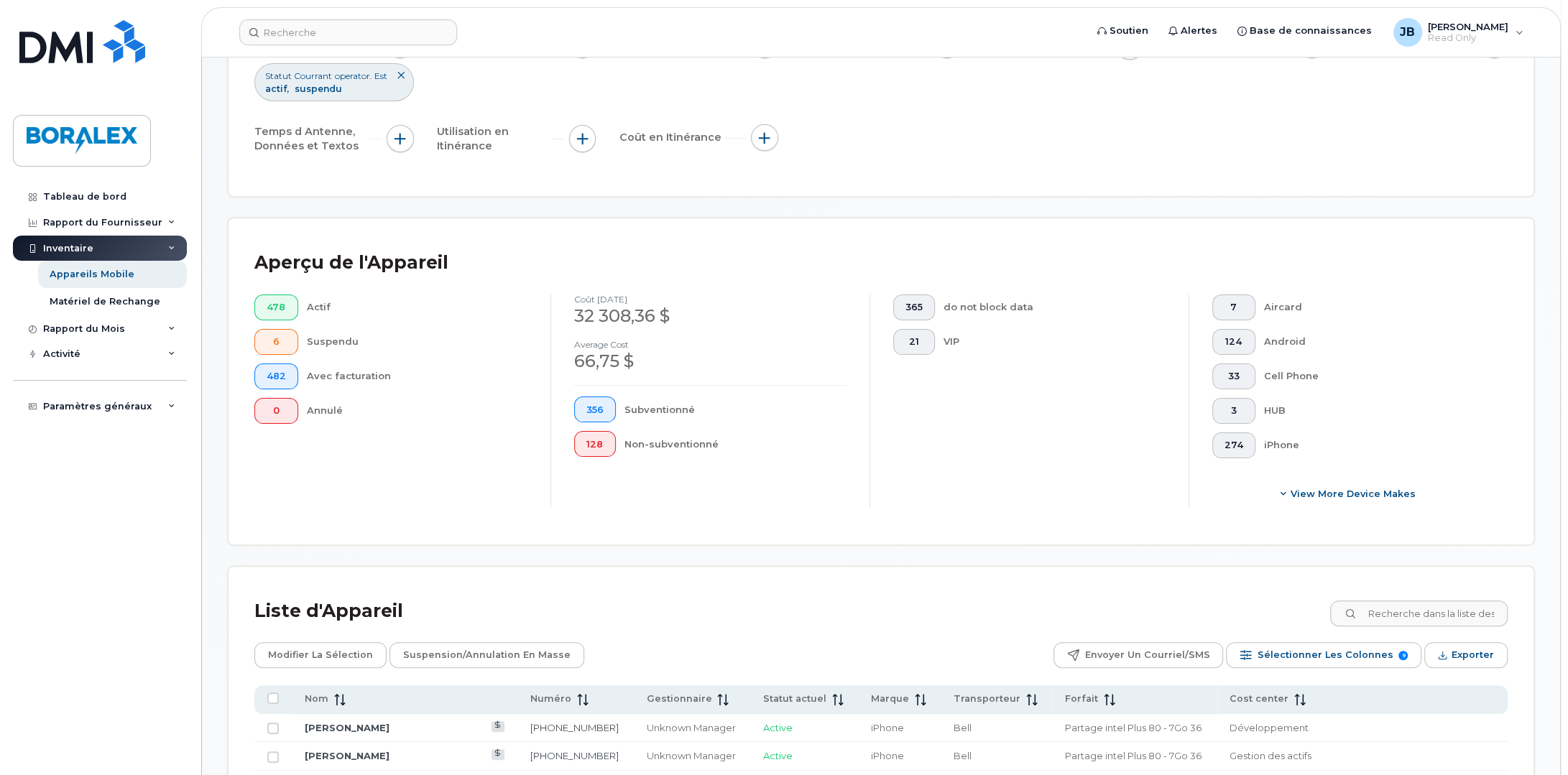
scroll to position [359, 0]
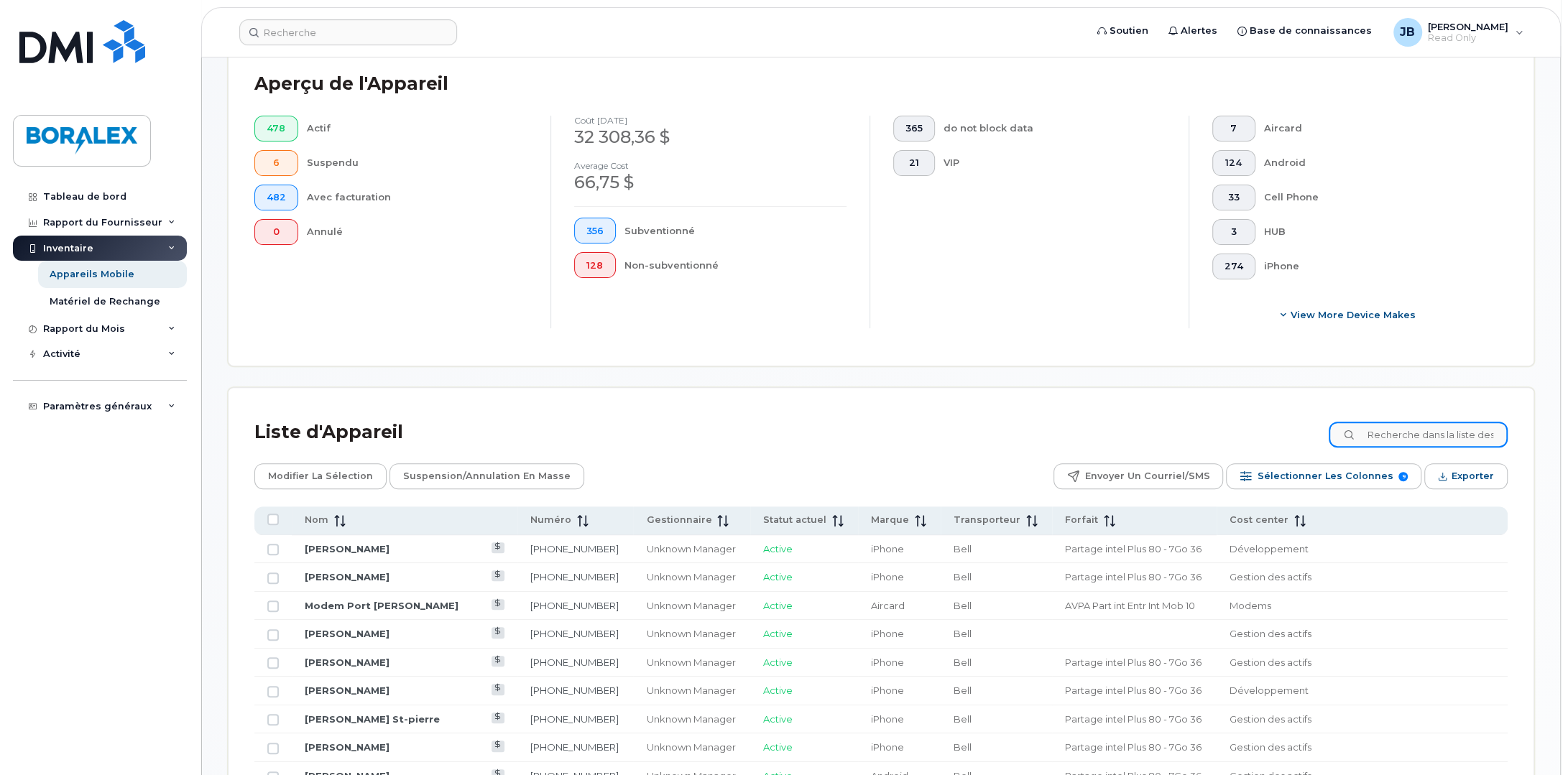
click at [1418, 438] on input at bounding box center [1418, 435] width 179 height 26
type input "modem"
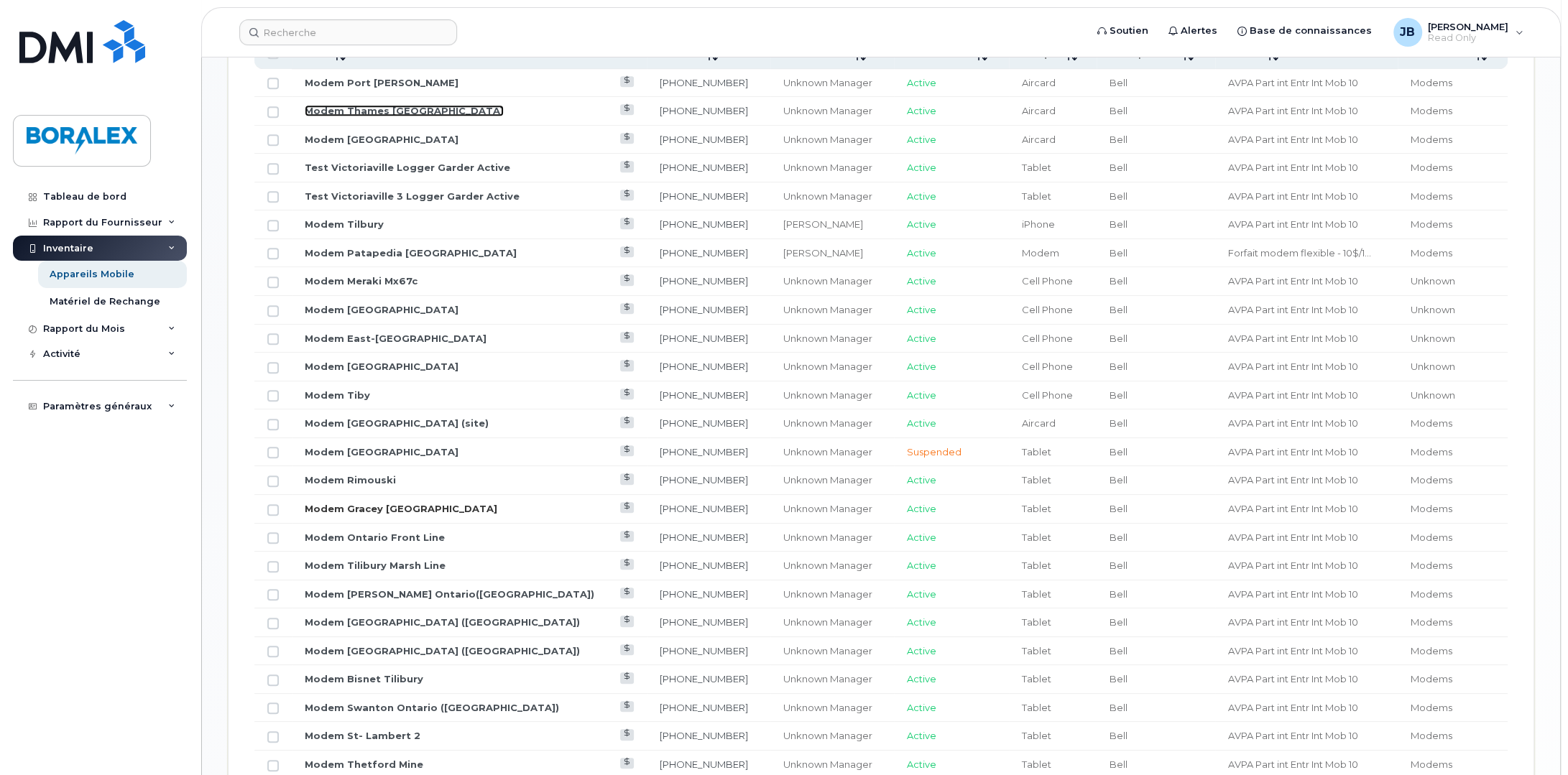
scroll to position [862, 0]
